Goal: Task Accomplishment & Management: Manage account settings

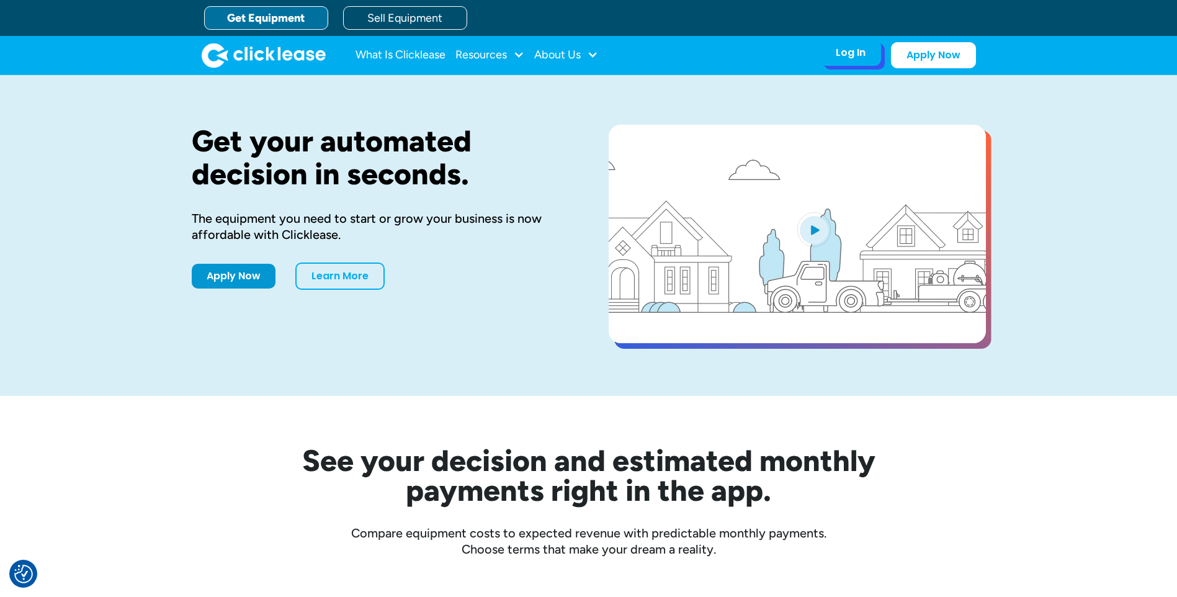
click at [835, 56] on div "Log In Account login I use Clicklease to get my equipment Partner Portal I offe…" at bounding box center [850, 53] width 61 height 26
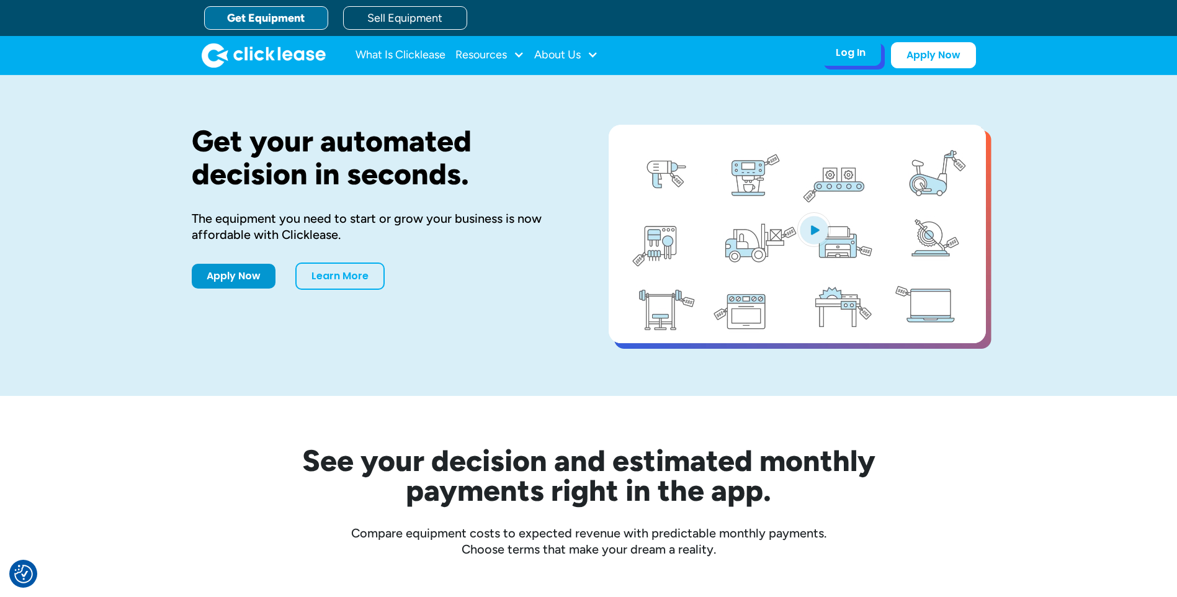
click at [846, 53] on div "Log In" at bounding box center [851, 53] width 30 height 12
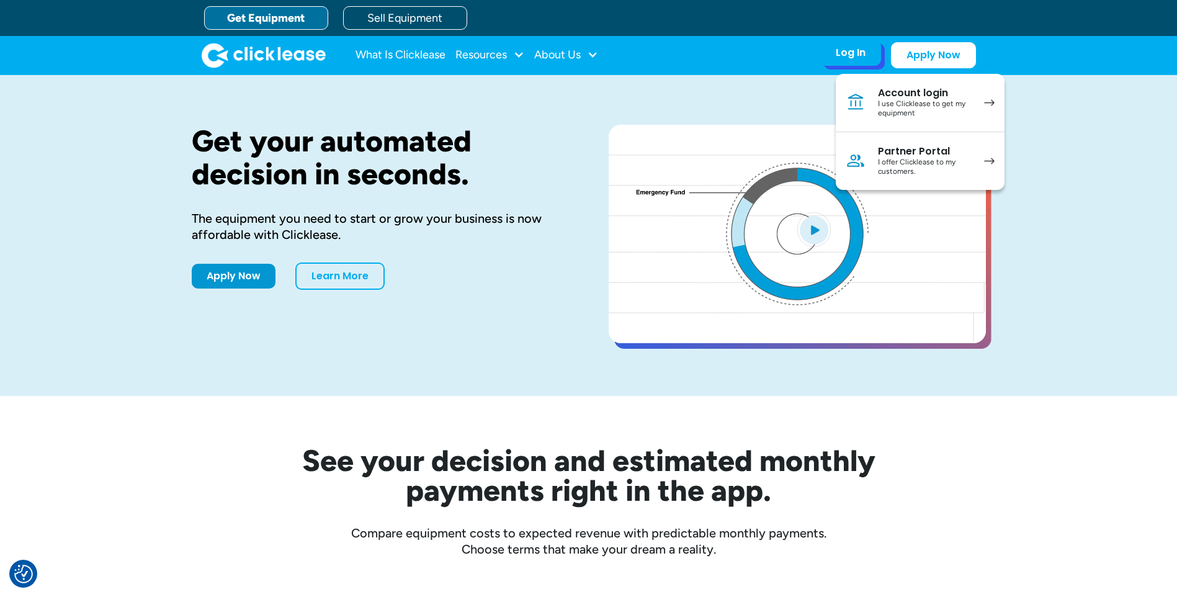
click at [924, 107] on div "I use Clicklease to get my equipment" at bounding box center [925, 108] width 94 height 19
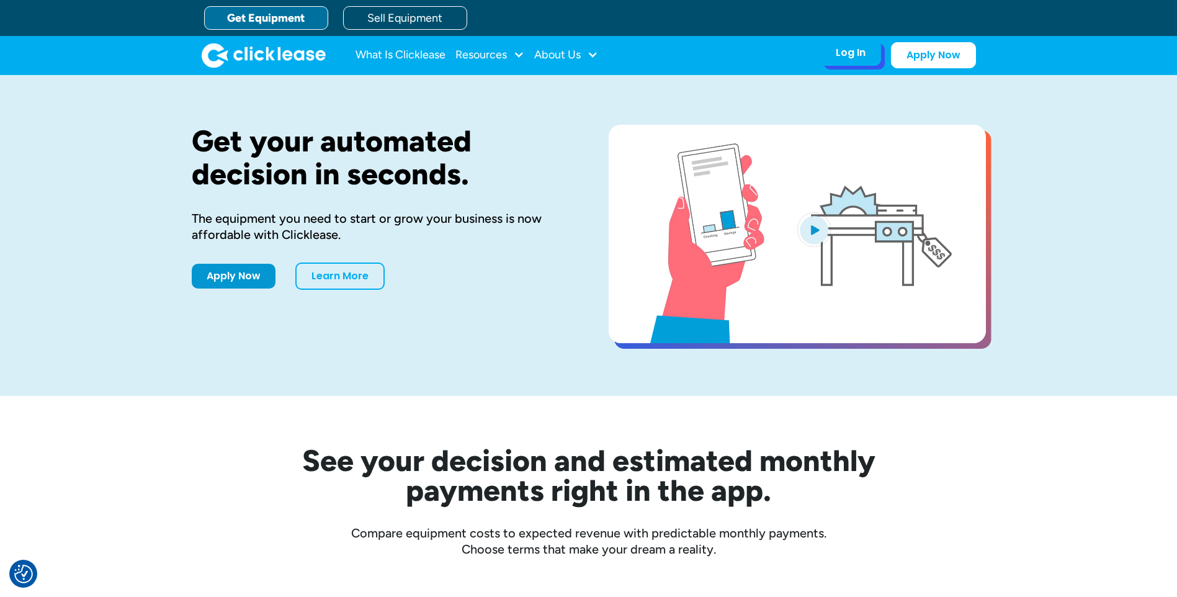
click at [845, 55] on div "Log In" at bounding box center [851, 53] width 30 height 12
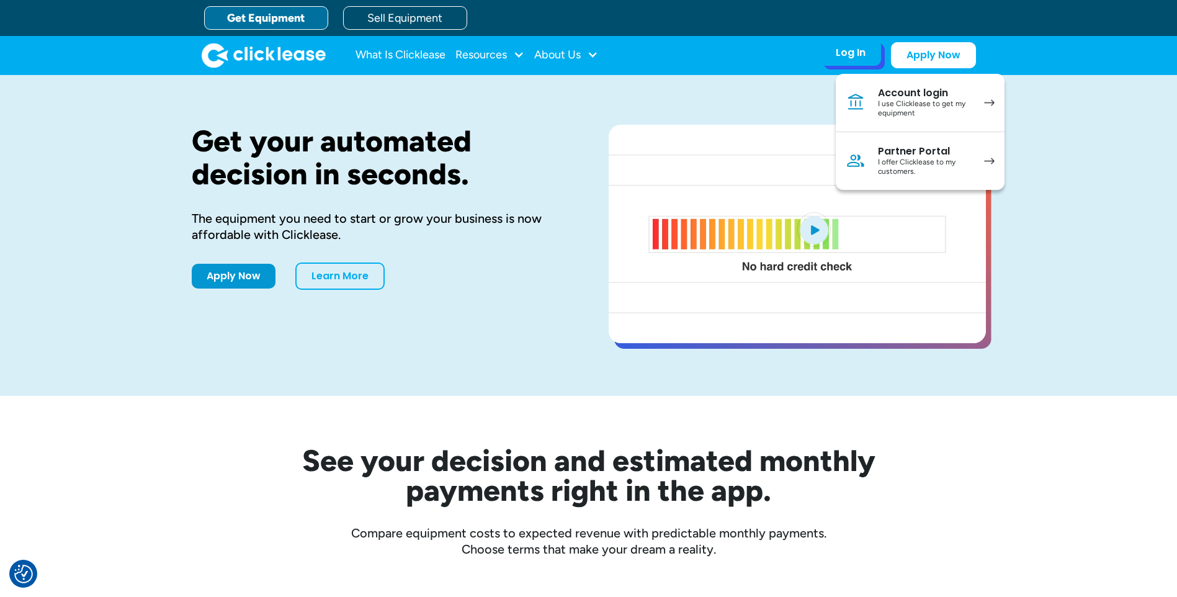
click at [977, 106] on link "Account login I use Clicklease to get my equipment" at bounding box center [920, 103] width 169 height 58
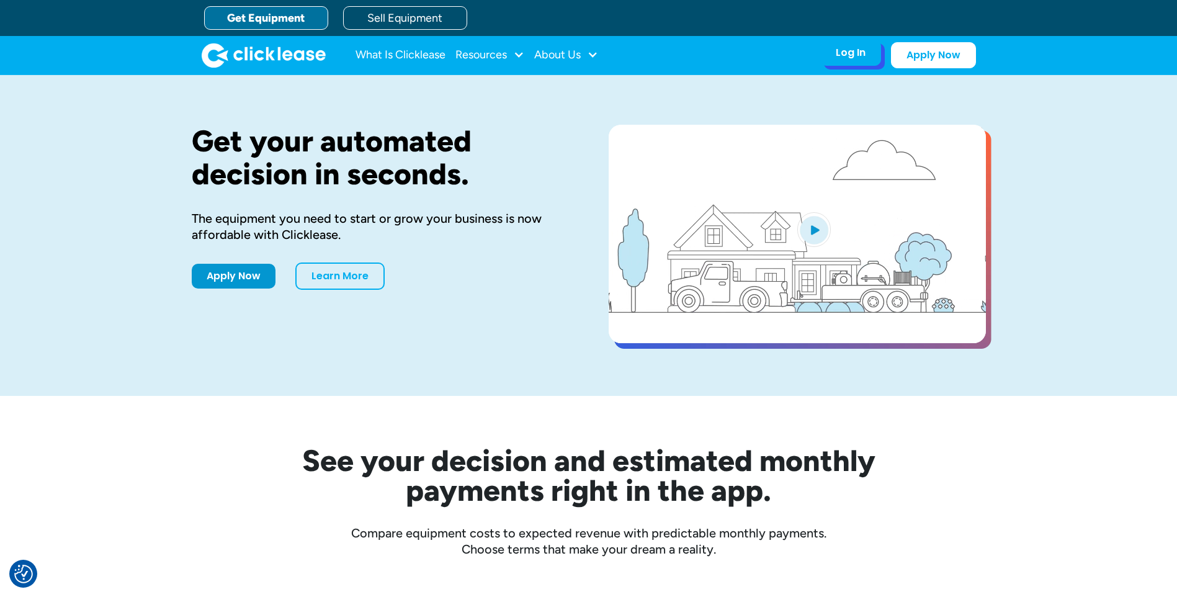
click at [861, 47] on div "Log In" at bounding box center [851, 53] width 30 height 12
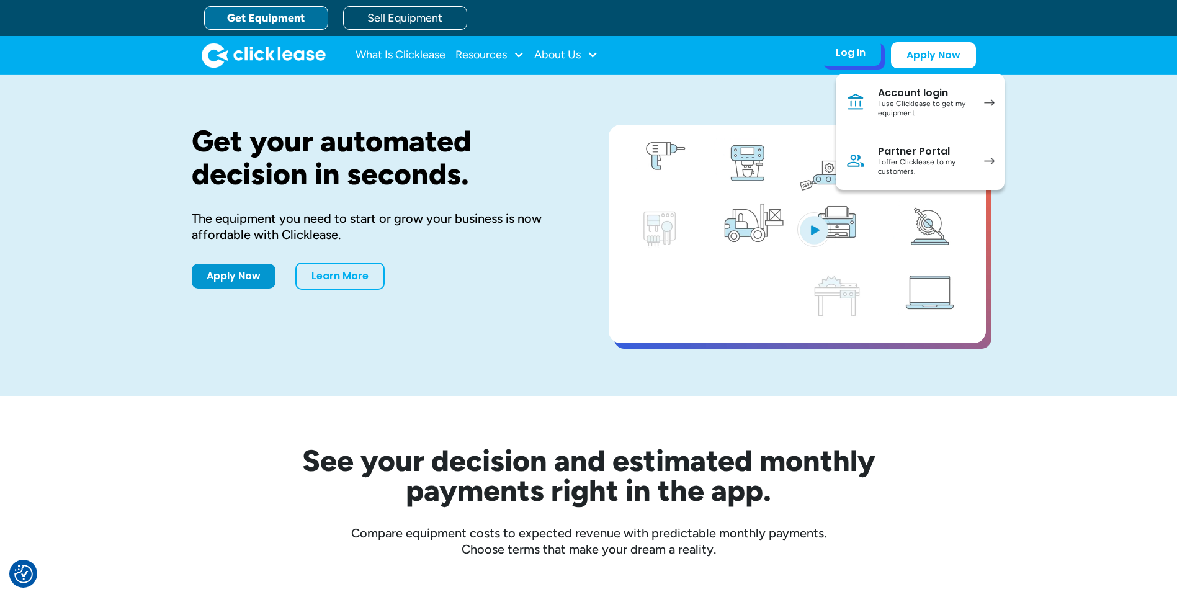
click at [887, 105] on div "I use Clicklease to get my equipment" at bounding box center [925, 108] width 94 height 19
